Goal: Task Accomplishment & Management: Manage account settings

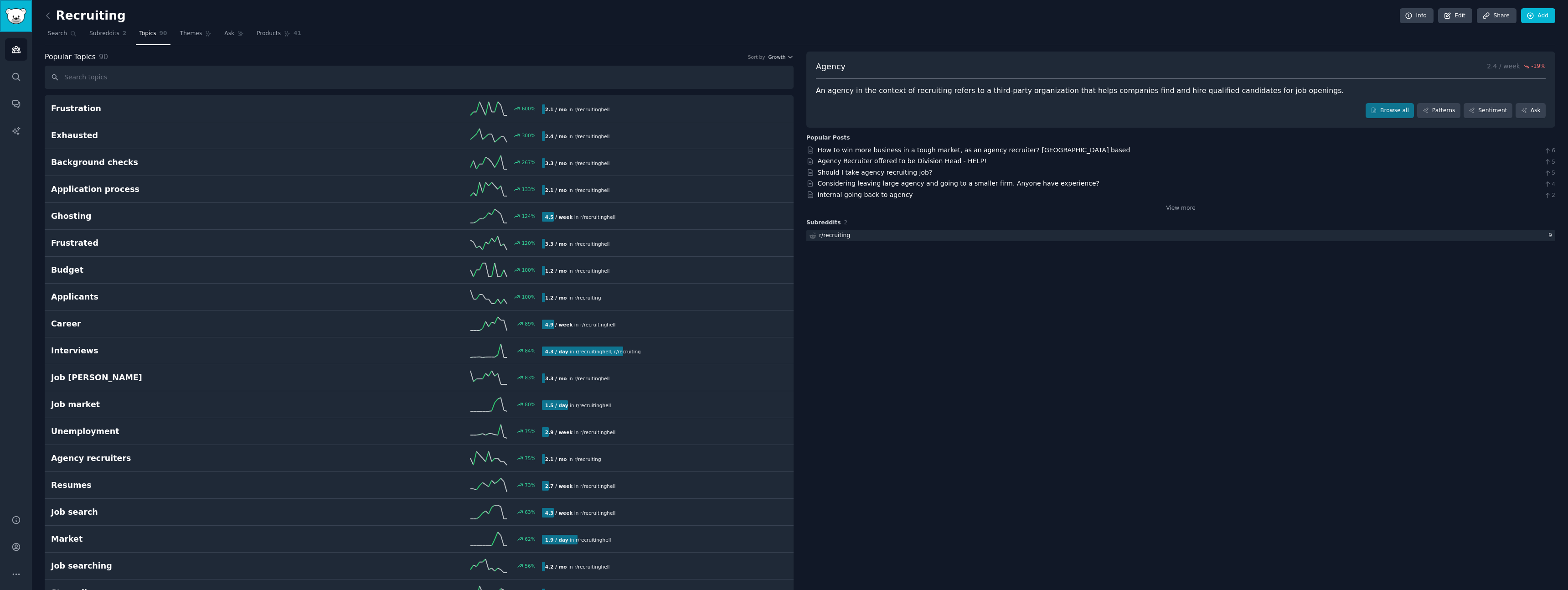
click at [14, 10] on img "Sidebar" at bounding box center [16, 16] width 21 height 16
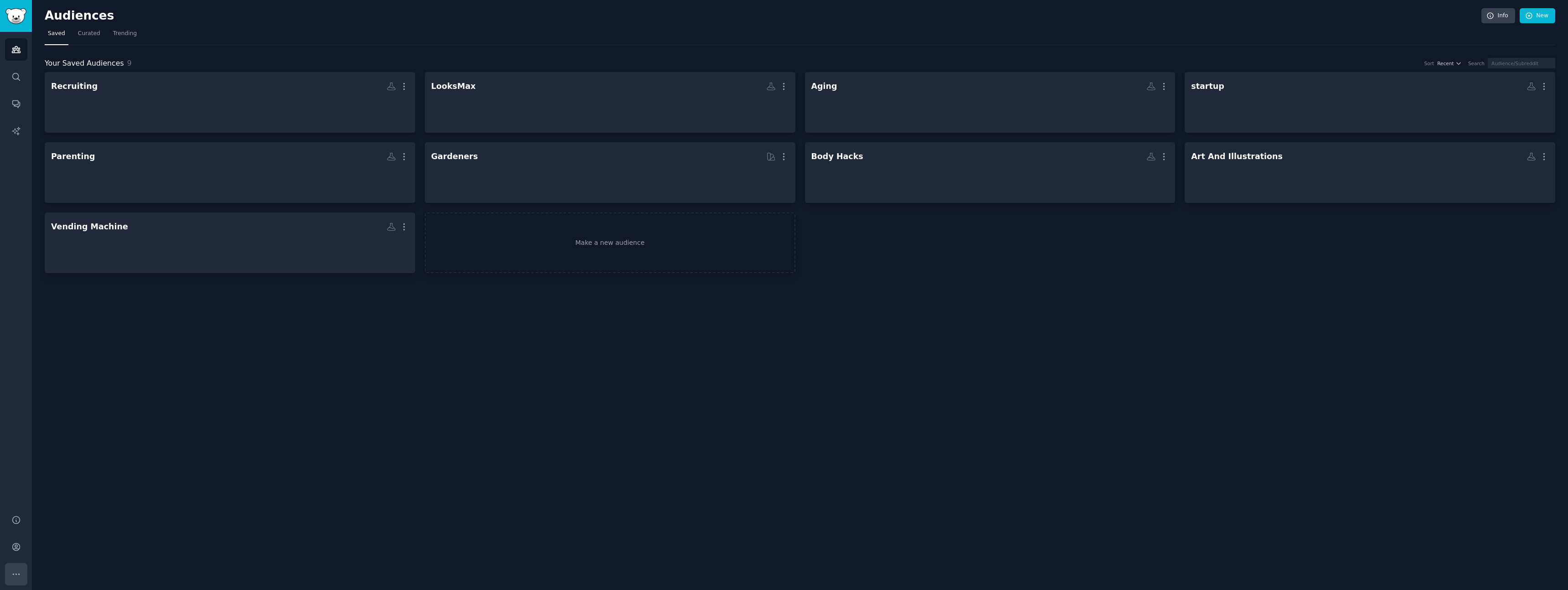
click at [15, 581] on button "More" at bounding box center [16, 574] width 23 height 23
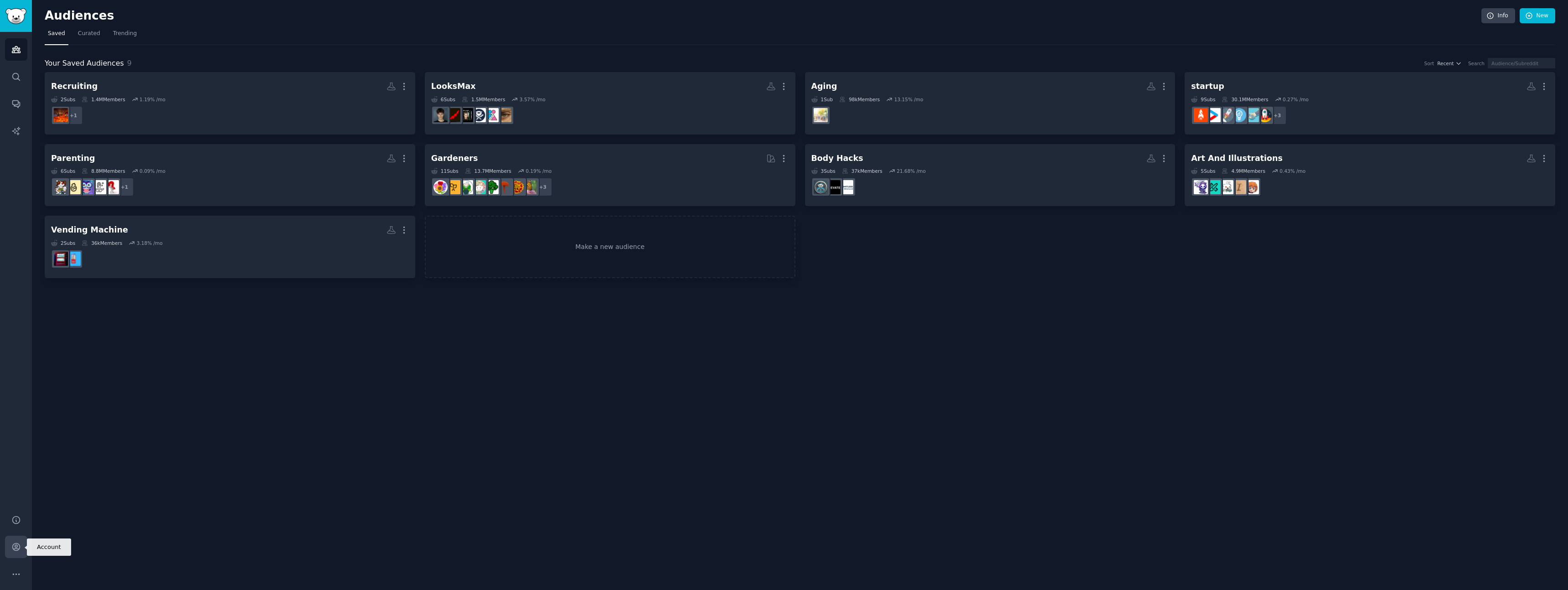
click at [9, 544] on link "Account" at bounding box center [16, 547] width 23 height 23
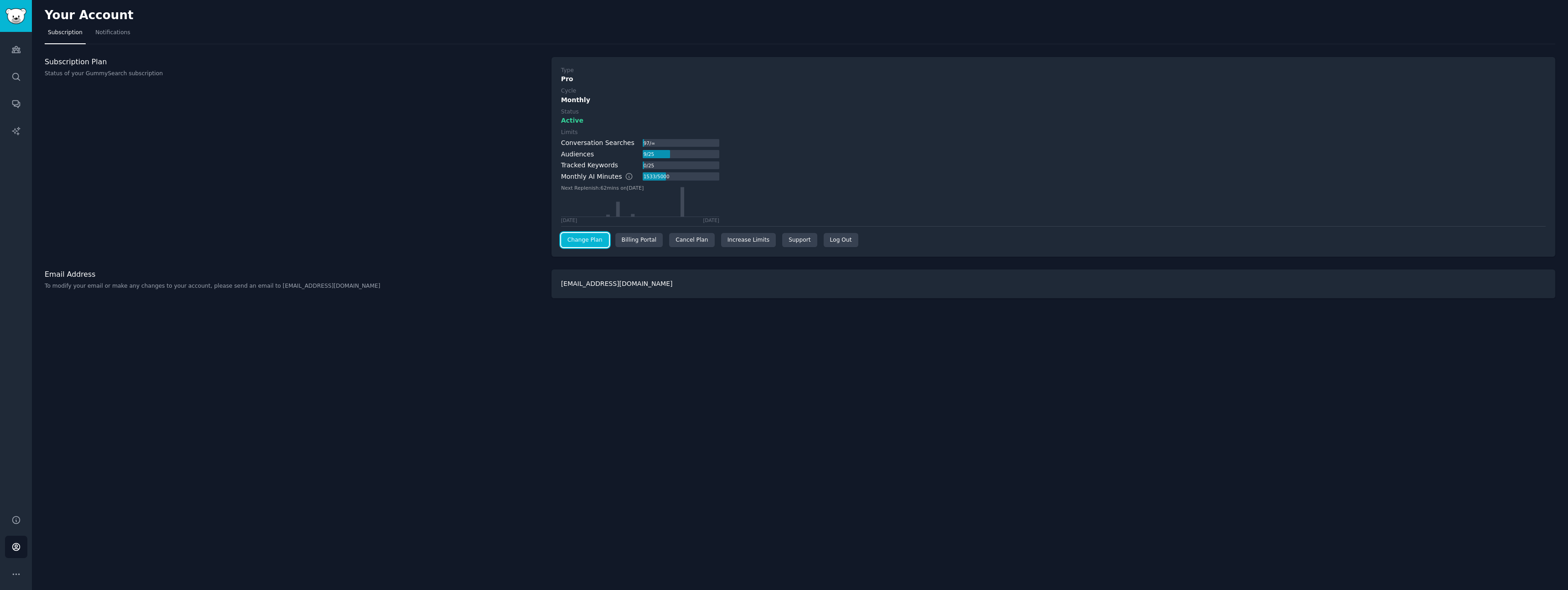
click at [580, 239] on link "Change Plan" at bounding box center [585, 241] width 48 height 15
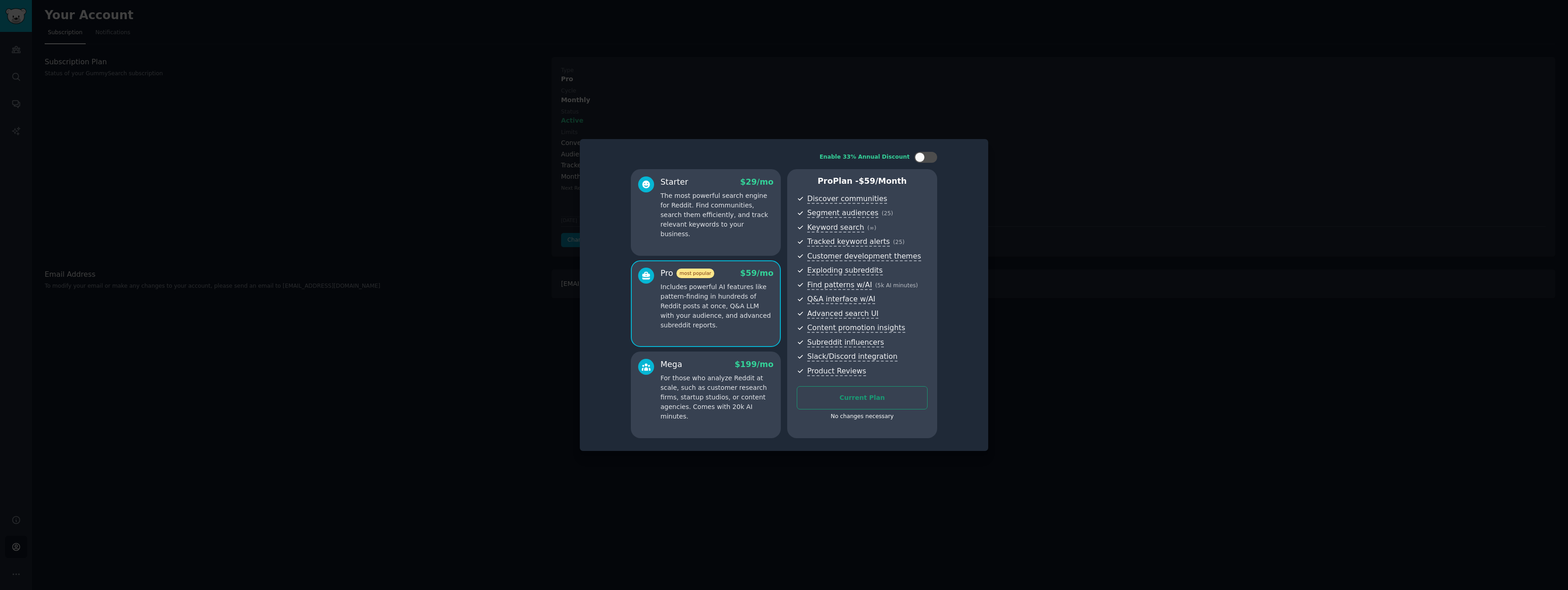
click at [1049, 163] on div at bounding box center [784, 295] width 1568 height 590
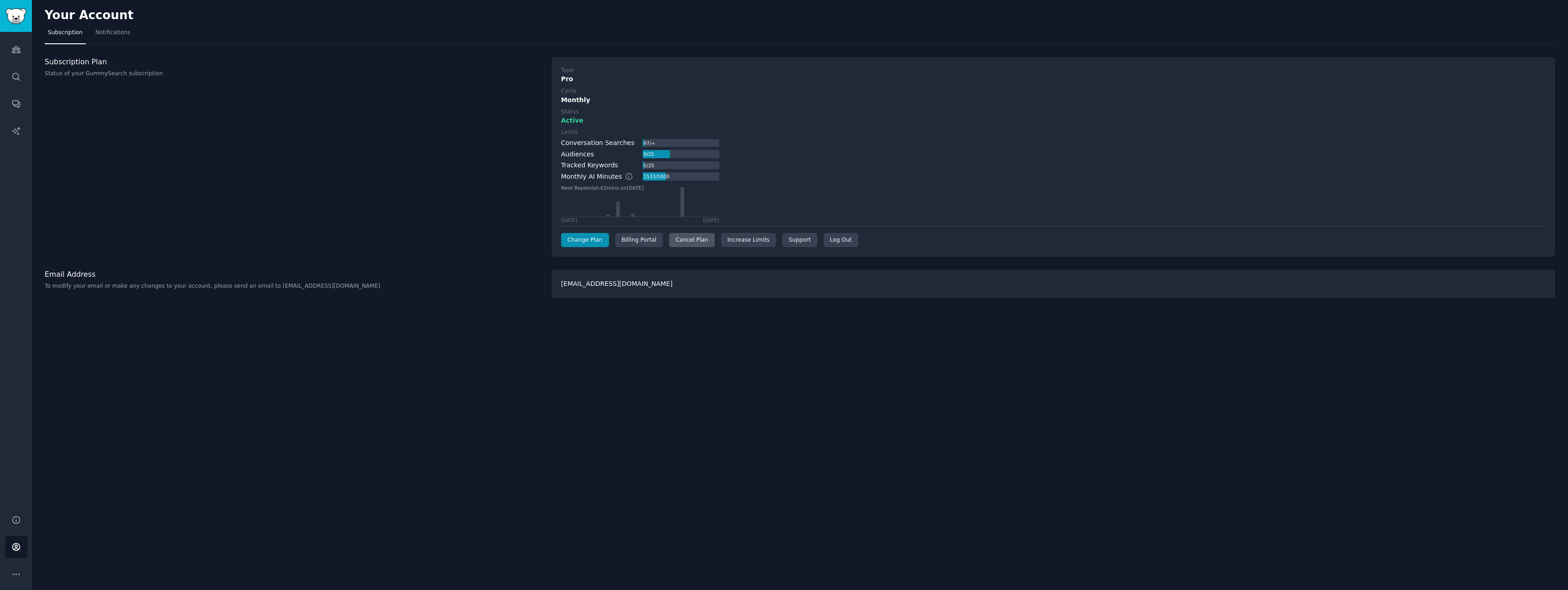
click at [688, 237] on div "Cancel Plan" at bounding box center [691, 241] width 45 height 15
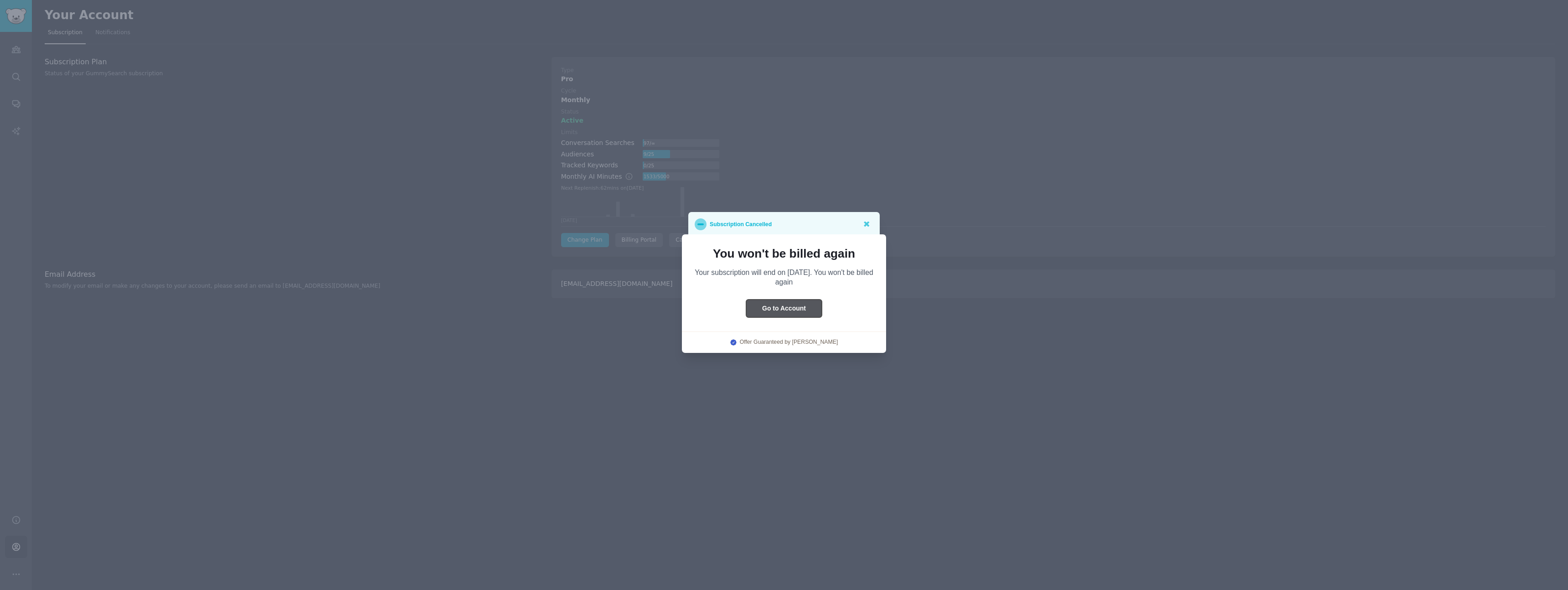
click at [799, 309] on button "Go to Account" at bounding box center [784, 308] width 75 height 18
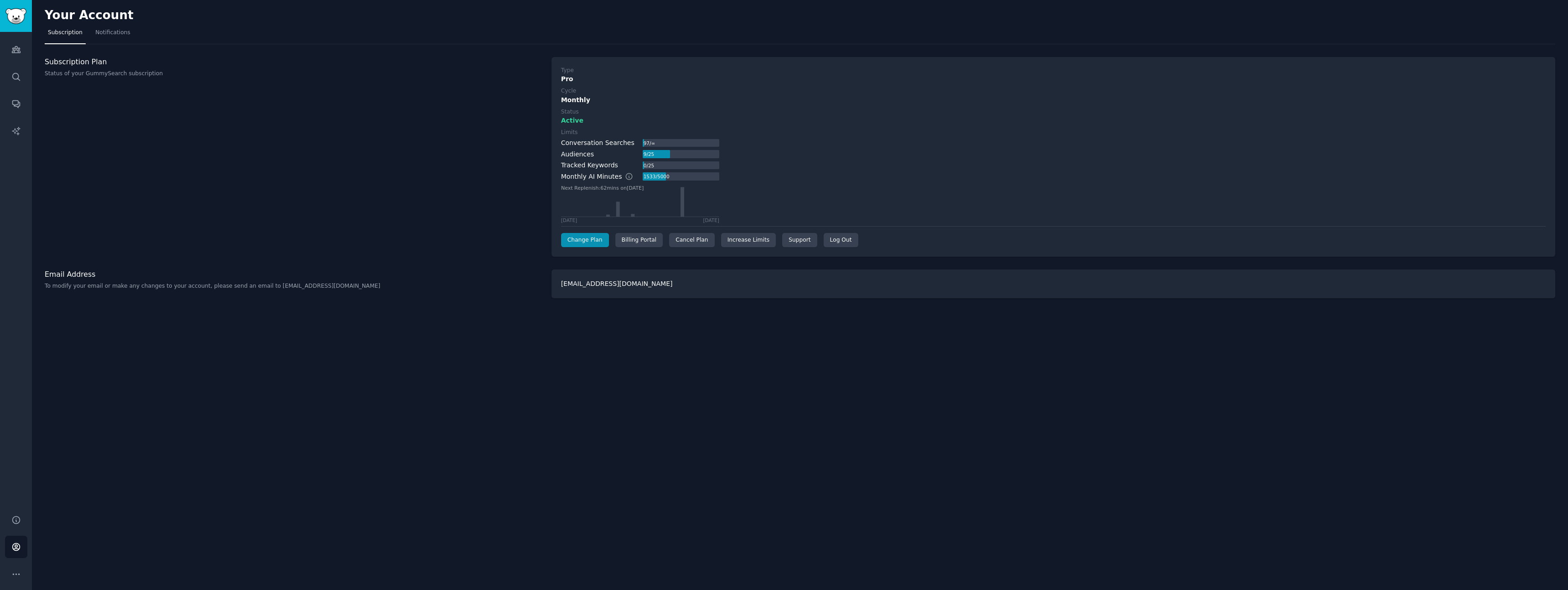
click at [796, 346] on div "Your Account Subscription Notifications Subscription Plan Status of your GummyS…" at bounding box center [800, 295] width 1536 height 590
click at [698, 242] on div "Cancel Plan" at bounding box center [691, 241] width 45 height 15
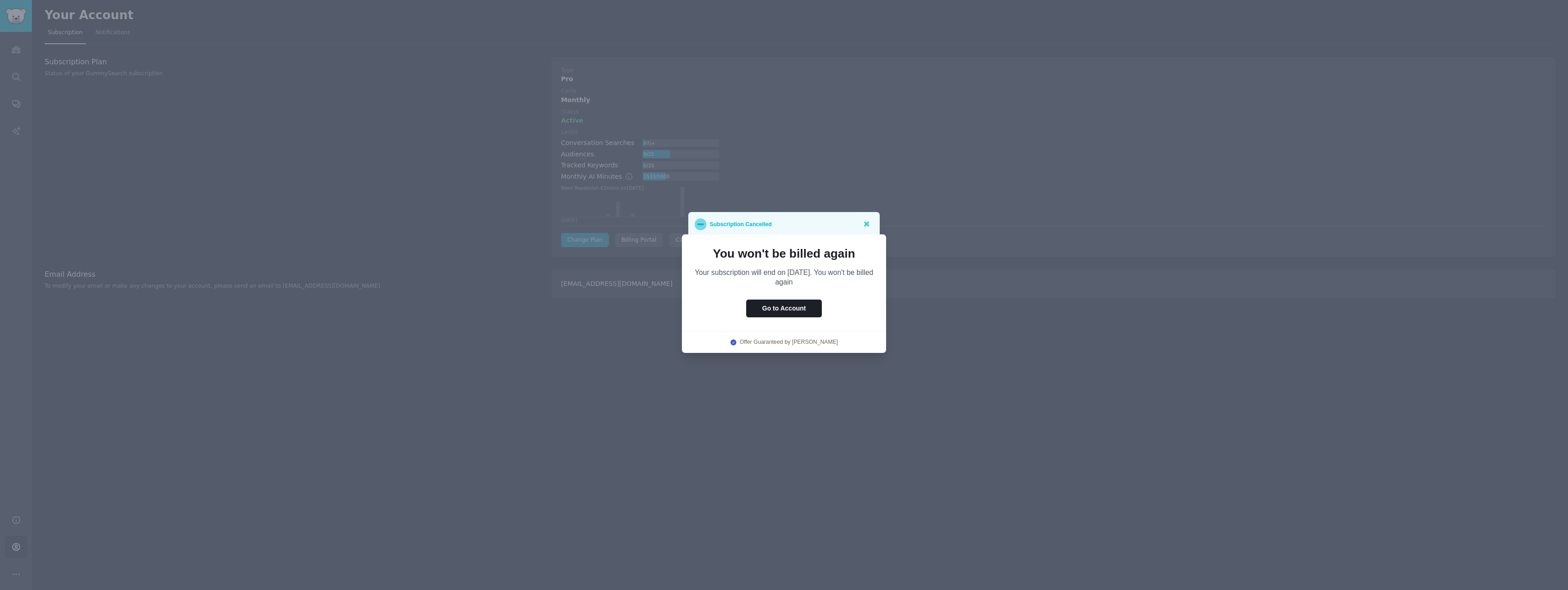
click at [763, 222] on p "Subscription Cancelled" at bounding box center [741, 224] width 62 height 12
click at [869, 221] on icon at bounding box center [866, 223] width 10 height 10
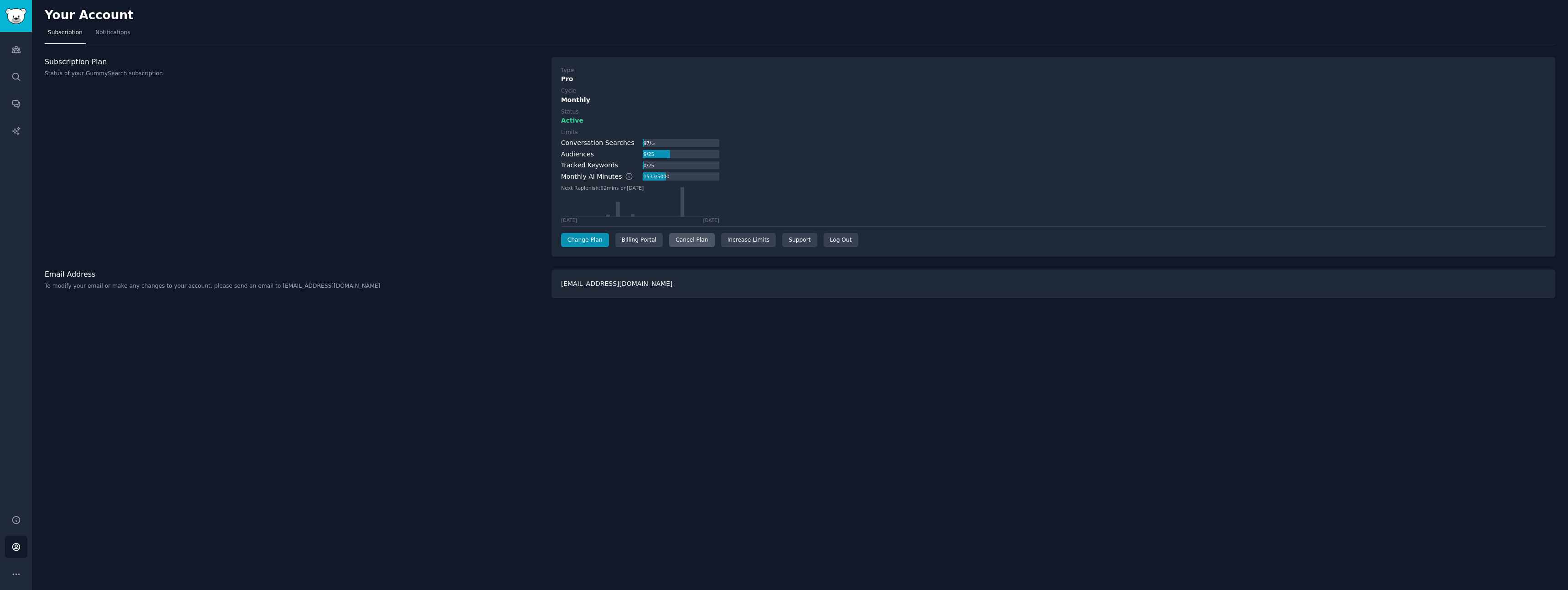
click at [697, 244] on div "Cancel Plan" at bounding box center [691, 241] width 45 height 15
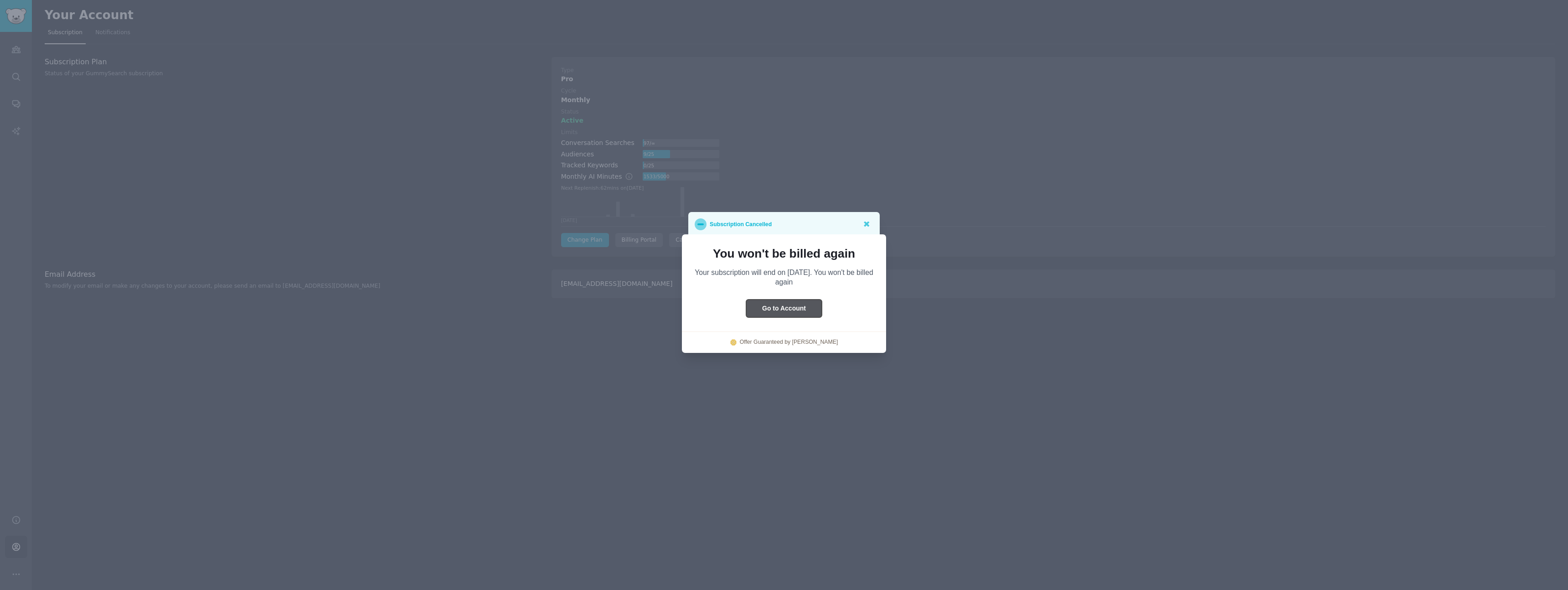
click at [765, 310] on button "Go to Account" at bounding box center [784, 308] width 75 height 18
